Goal: Find specific page/section: Locate a particular part of the current website

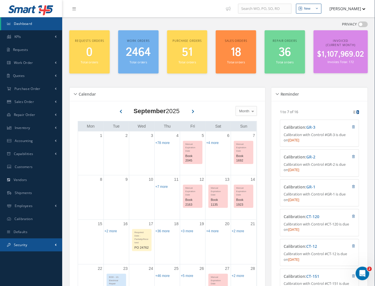
click at [55, 244] on span at bounding box center [56, 245] width 2 height 5
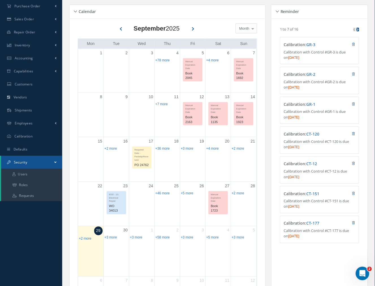
scroll to position [84, 0]
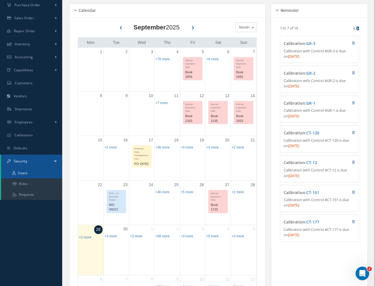
click at [39, 175] on link "Users" at bounding box center [31, 173] width 61 height 11
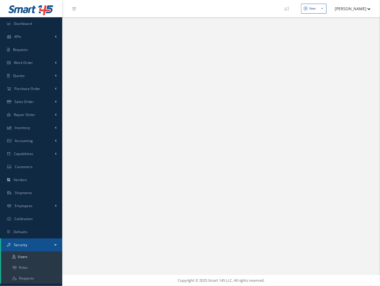
select select "25"
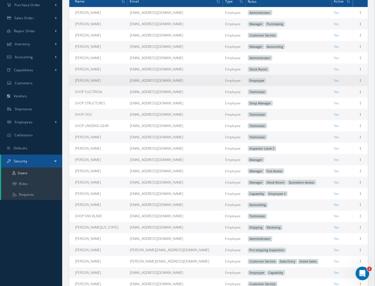
scroll to position [126, 0]
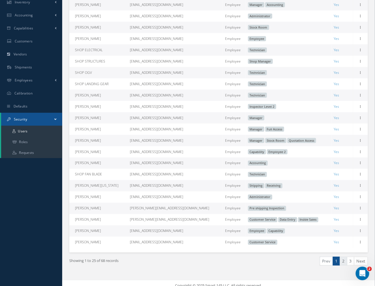
click at [346, 266] on link "2" at bounding box center [343, 261] width 7 height 9
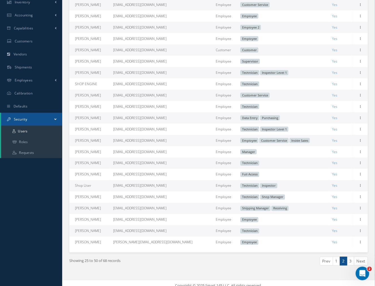
scroll to position [140, 0]
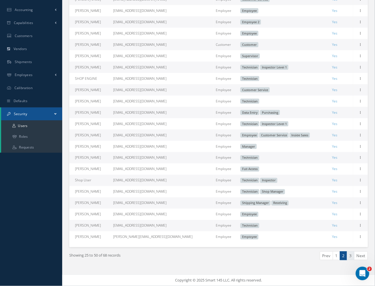
click at [352, 256] on link "3" at bounding box center [350, 256] width 7 height 9
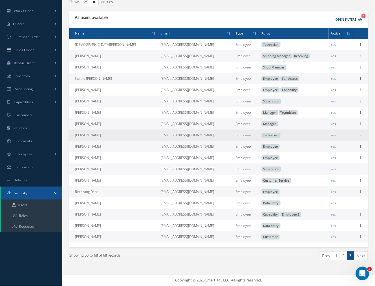
scroll to position [58, 0]
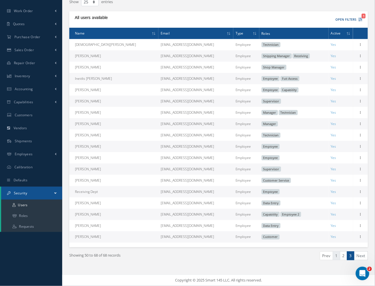
click at [336, 258] on link "1" at bounding box center [336, 256] width 7 height 9
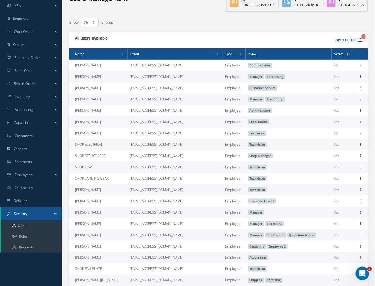
scroll to position [0, 0]
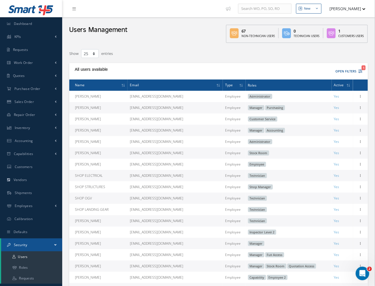
click at [347, 8] on button "[PERSON_NAME]" at bounding box center [345, 8] width 41 height 11
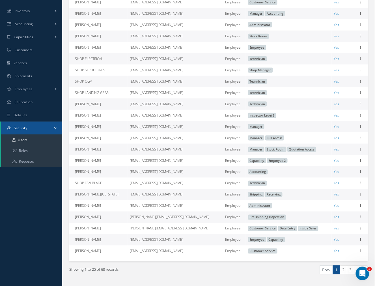
scroll to position [140, 0]
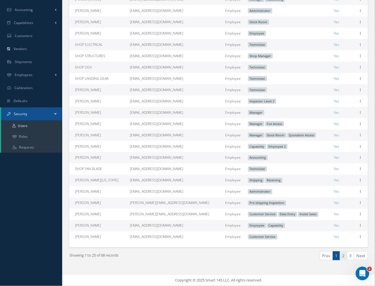
click at [344, 257] on link "2" at bounding box center [343, 256] width 7 height 9
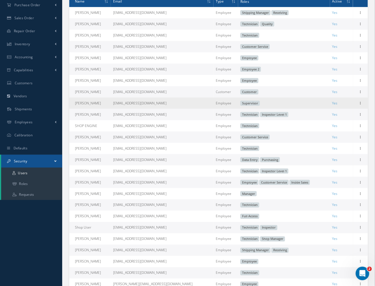
scroll to position [126, 0]
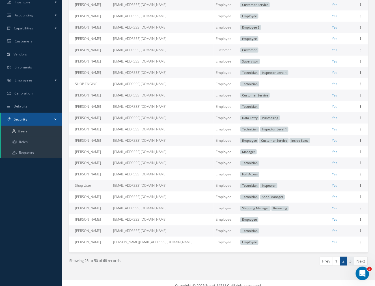
click at [351, 266] on link "3" at bounding box center [350, 261] width 7 height 9
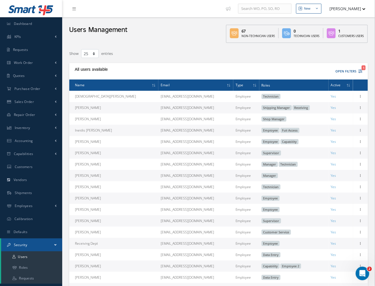
scroll to position [42, 0]
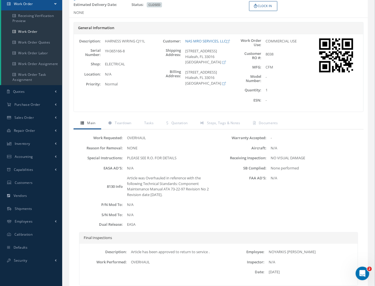
scroll to position [84, 0]
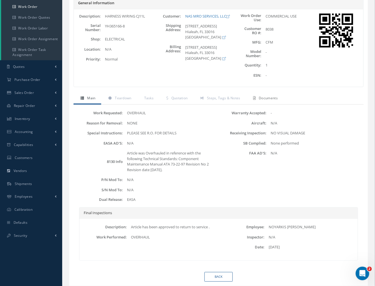
click at [267, 98] on span "Documents" at bounding box center [268, 98] width 19 height 5
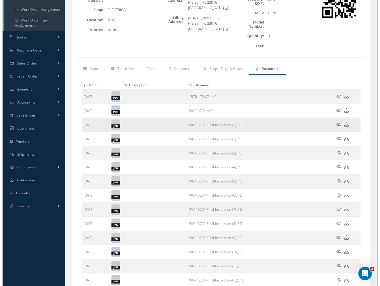
scroll to position [126, 0]
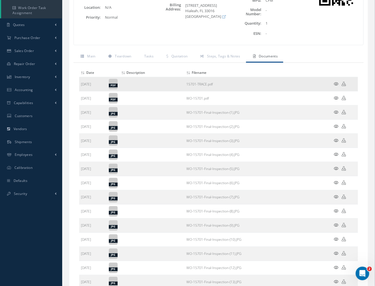
click at [336, 84] on icon at bounding box center [336, 84] width 5 height 4
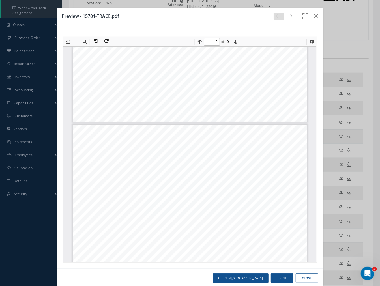
scroll to position [254, 0]
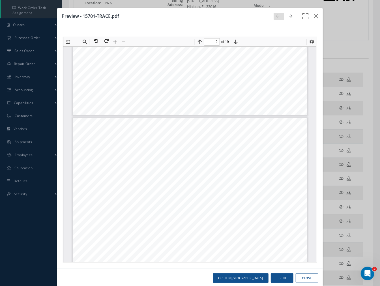
click at [302, 16] on icon "button" at bounding box center [306, 20] width 8 height 14
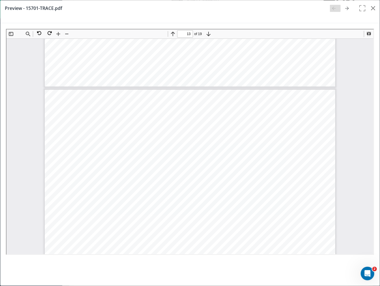
scroll to position [4587, 0]
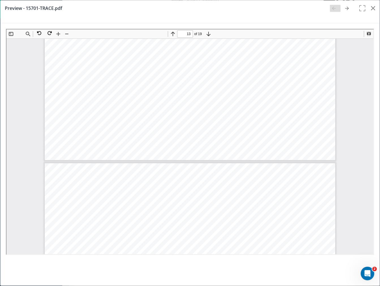
type input "12"
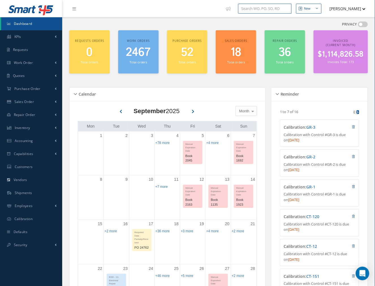
click at [255, 6] on input "text" at bounding box center [264, 9] width 53 height 10
paste input "15698"
type input "15698"
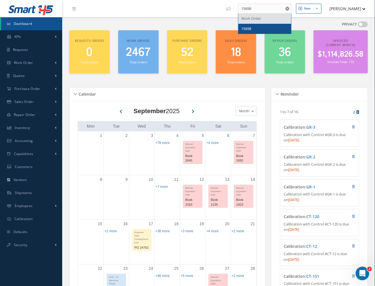
click at [254, 26] on div "15698" at bounding box center [264, 29] width 47 height 6
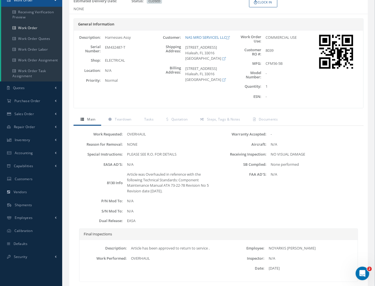
scroll to position [84, 0]
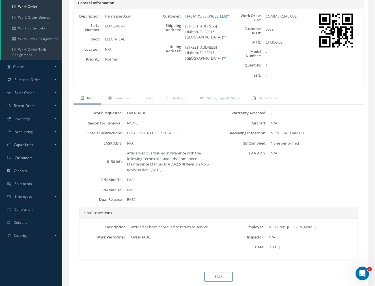
click at [266, 101] on link "Documents" at bounding box center [264, 99] width 37 height 12
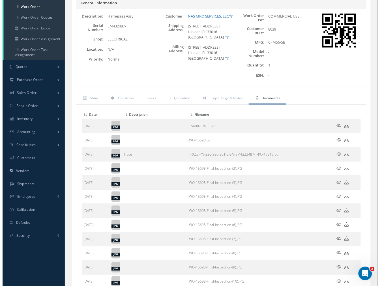
scroll to position [126, 0]
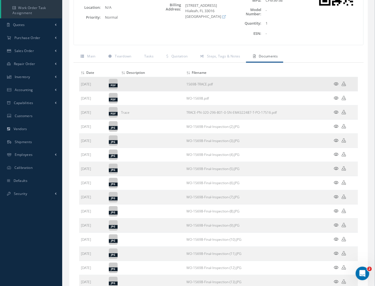
click at [336, 85] on icon at bounding box center [336, 84] width 5 height 4
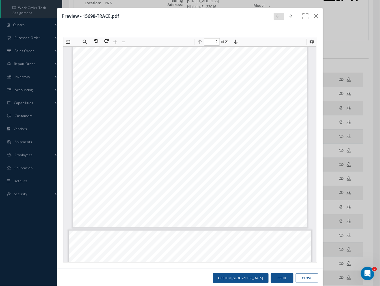
scroll to position [296, 0]
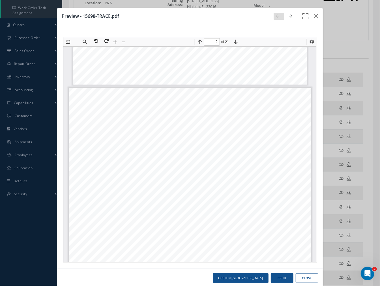
click at [302, 19] on icon "button" at bounding box center [306, 20] width 8 height 14
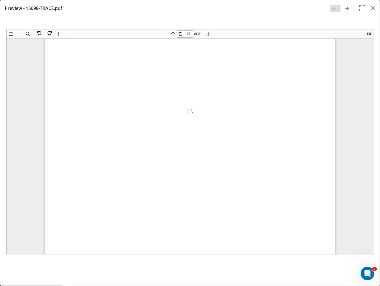
scroll to position [8189, 0]
drag, startPoint x: 369, startPoint y: 128, endPoint x: 358, endPoint y: 285, distance: 157.8
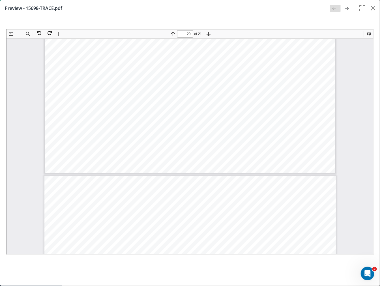
scroll to position [7854, 0]
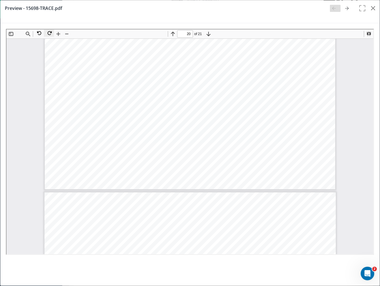
click at [49, 32] on button at bounding box center [48, 32] width 10 height 7
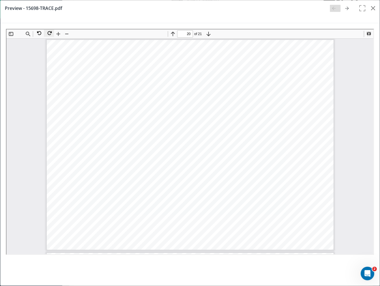
click at [49, 32] on button at bounding box center [48, 32] width 10 height 7
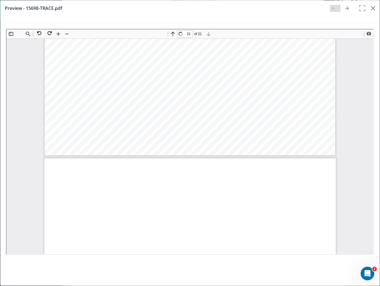
scroll to position [8189, 0]
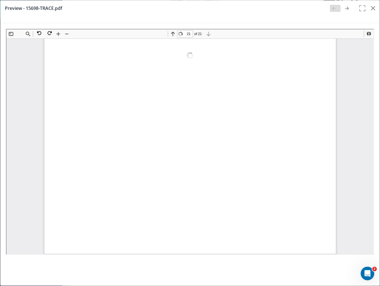
drag, startPoint x: 372, startPoint y: 83, endPoint x: 376, endPoint y: 289, distance: 206.7
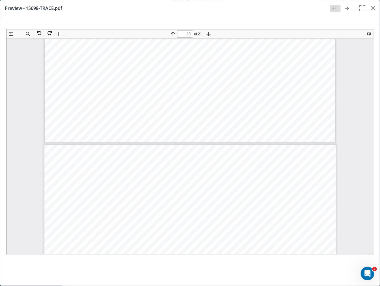
type input "18"
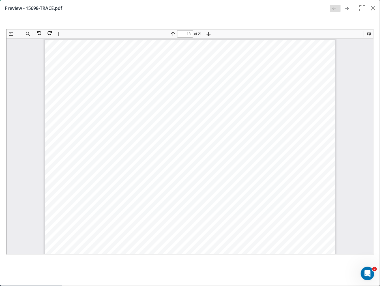
scroll to position [6764, 0]
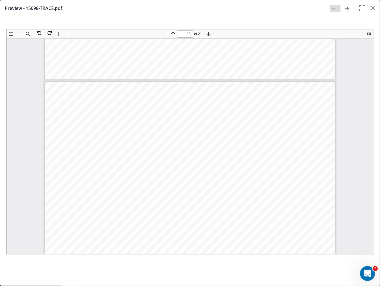
click at [367, 270] on icon "Open Intercom Messenger" at bounding box center [366, 272] width 9 height 9
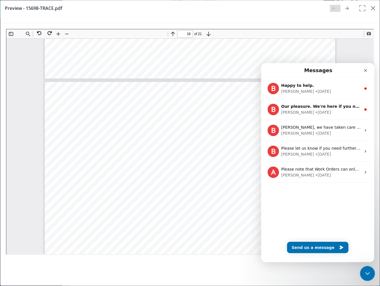
scroll to position [0, 0]
click at [367, 270] on icon "Close Intercom Messenger" at bounding box center [366, 272] width 7 height 7
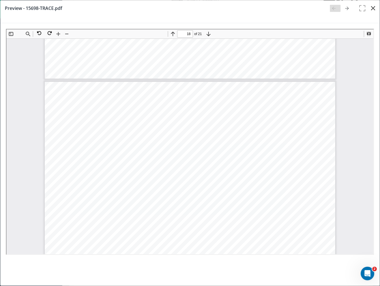
click at [374, 8] on icon "button" at bounding box center [373, 8] width 4 height 7
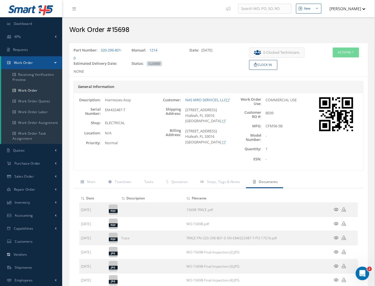
click at [345, 5] on button "[PERSON_NAME]" at bounding box center [345, 8] width 41 height 11
click at [338, 48] on link "Logout" at bounding box center [343, 48] width 45 height 10
